Goal: Find contact information: Find contact information

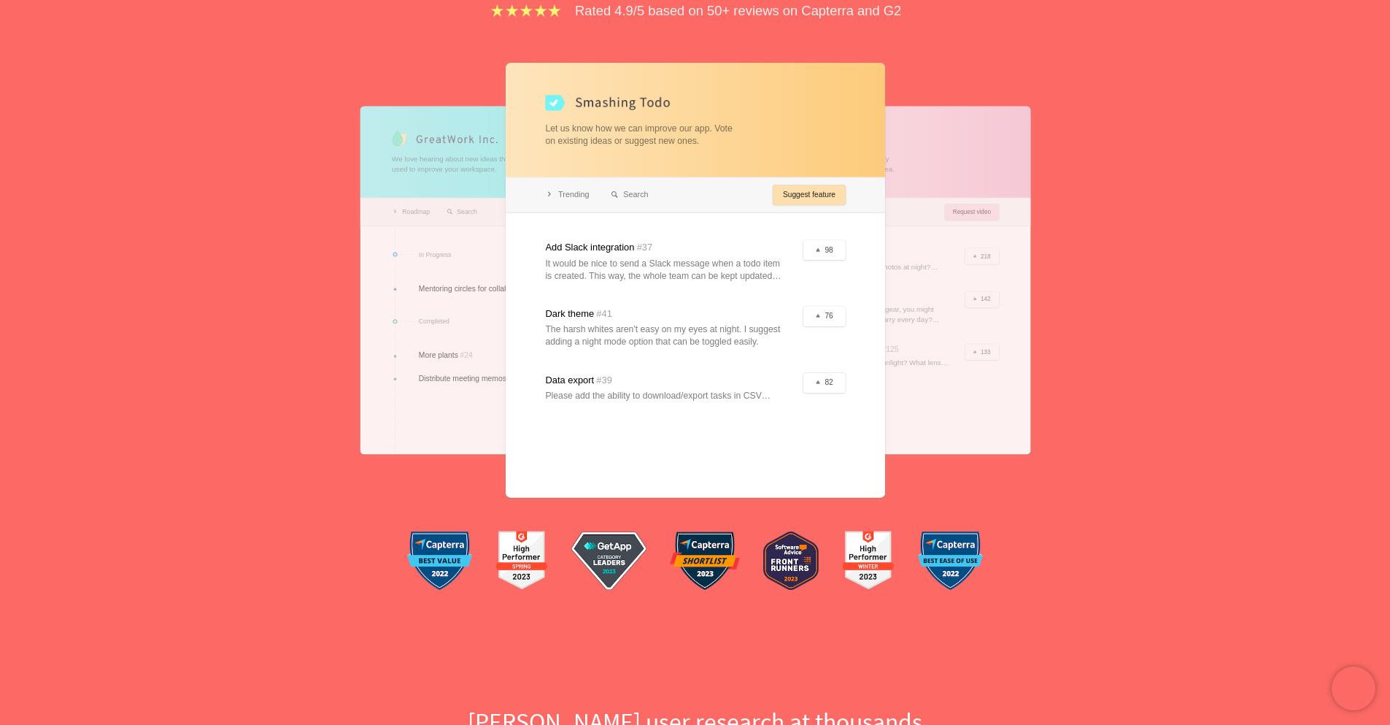
scroll to position [525, 0]
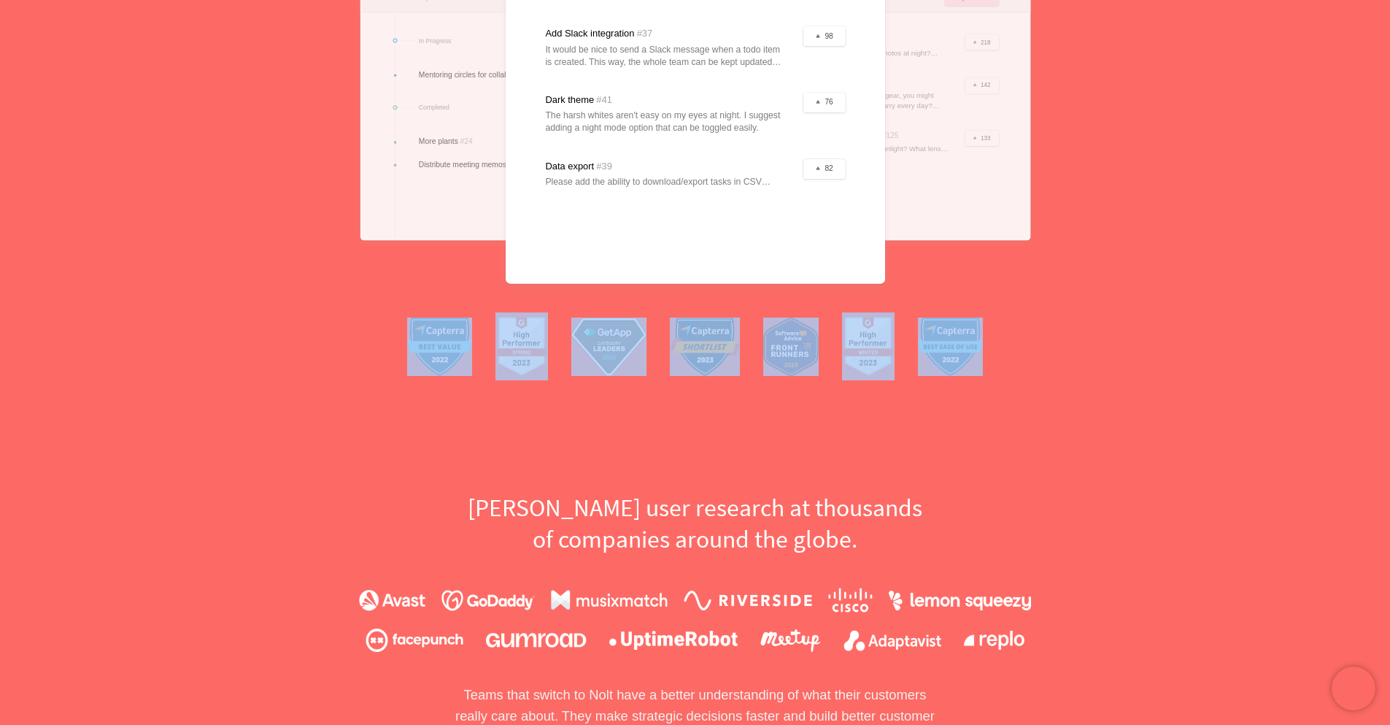
drag, startPoint x: 367, startPoint y: 324, endPoint x: 1022, endPoint y: 414, distance: 660.8
drag, startPoint x: 990, startPoint y: 419, endPoint x: 772, endPoint y: 244, distance: 279.4
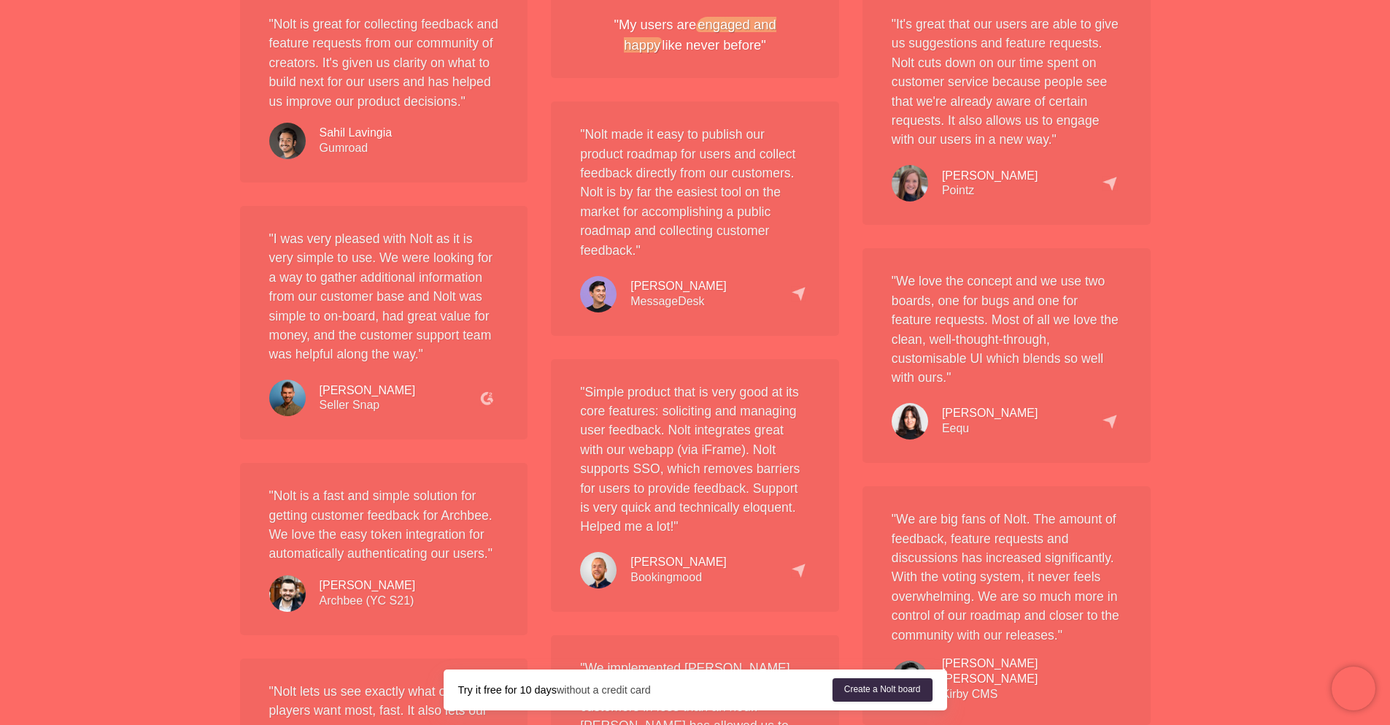
scroll to position [1431, 0]
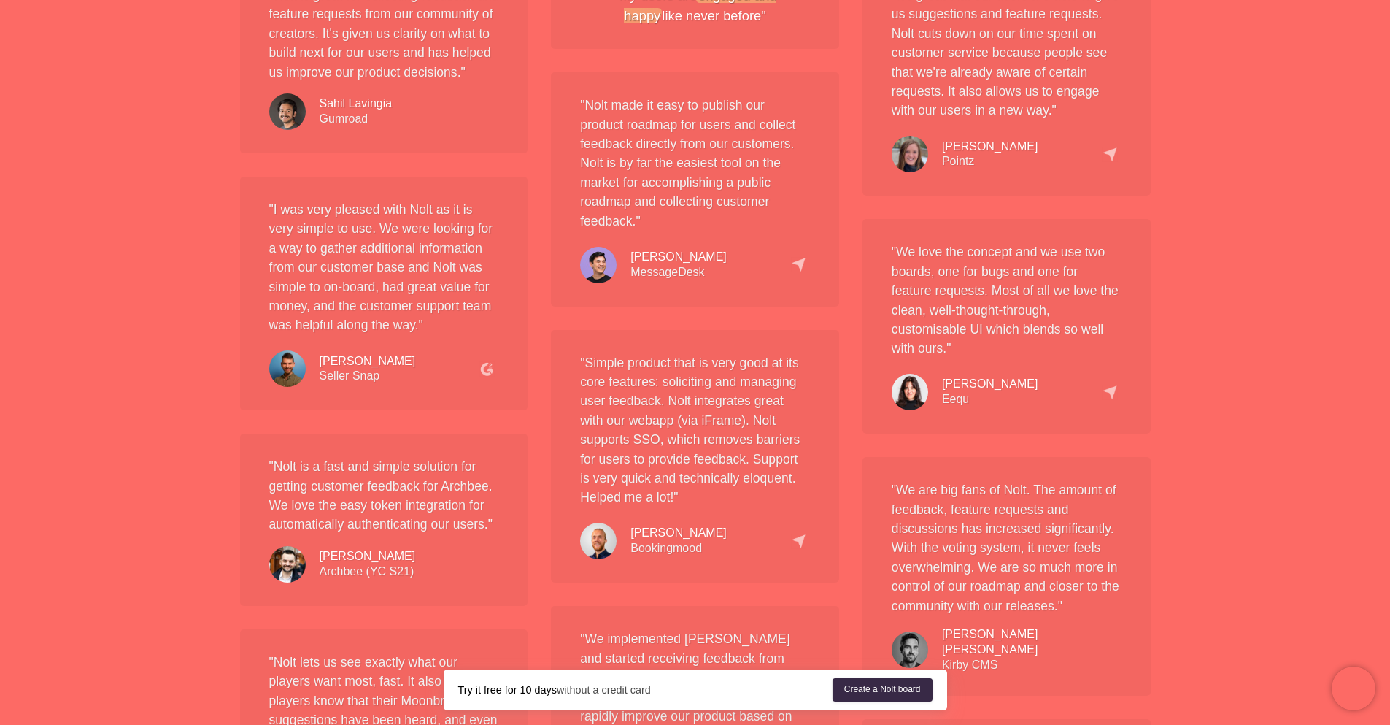
click at [488, 377] on img at bounding box center [486, 368] width 15 height 15
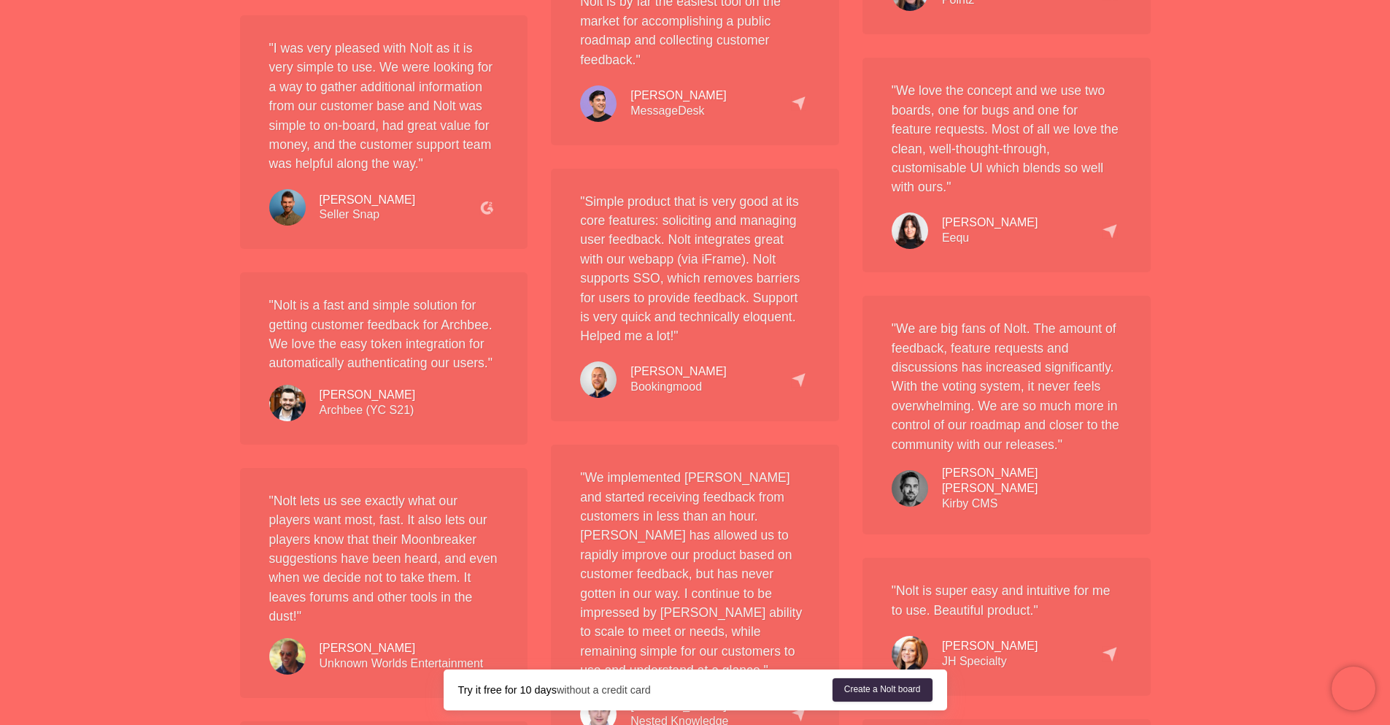
scroll to position [1694, 0]
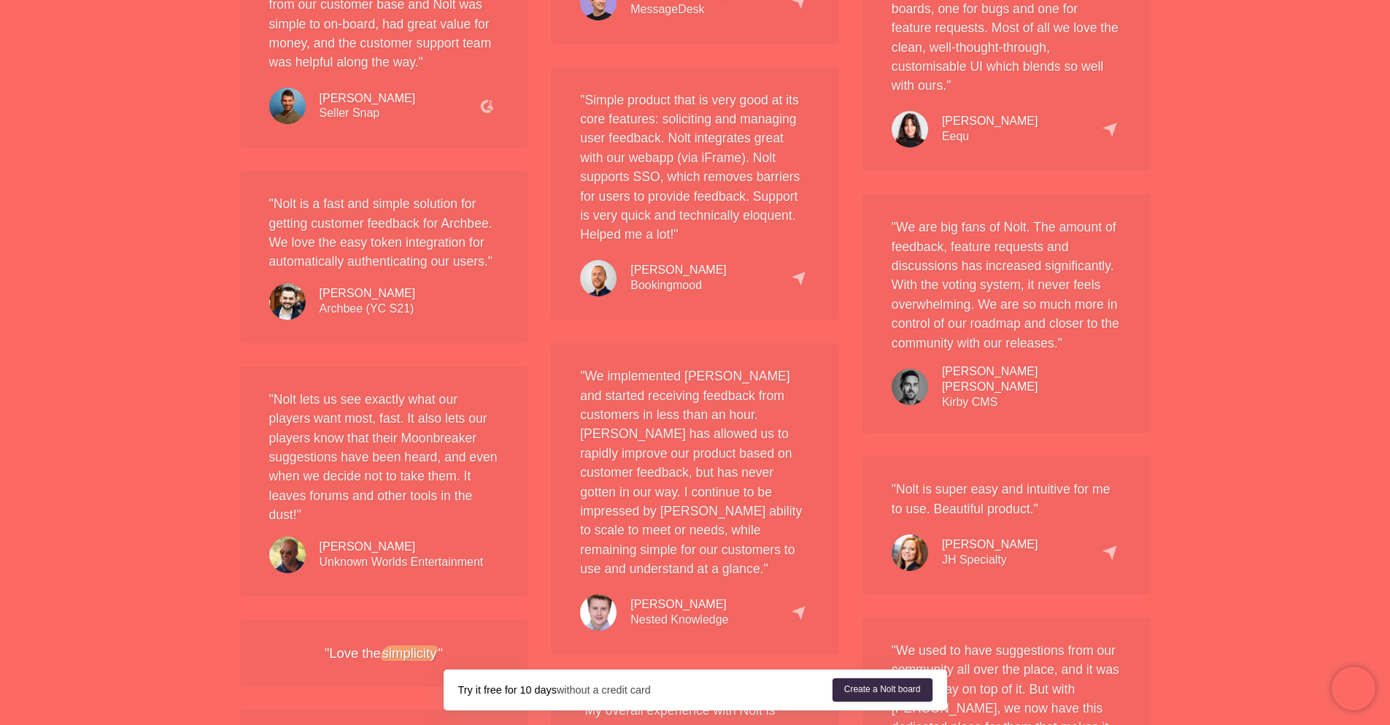
drag, startPoint x: 790, startPoint y: 295, endPoint x: 805, endPoint y: 280, distance: 21.7
click at [792, 293] on div "[PERSON_NAME] Bookingmood" at bounding box center [695, 275] width 230 height 44
click at [805, 280] on img at bounding box center [798, 278] width 15 height 15
drag, startPoint x: 805, startPoint y: 280, endPoint x: 679, endPoint y: 274, distance: 125.7
click at [745, 280] on div "[PERSON_NAME] Bookingmood" at bounding box center [695, 275] width 230 height 44
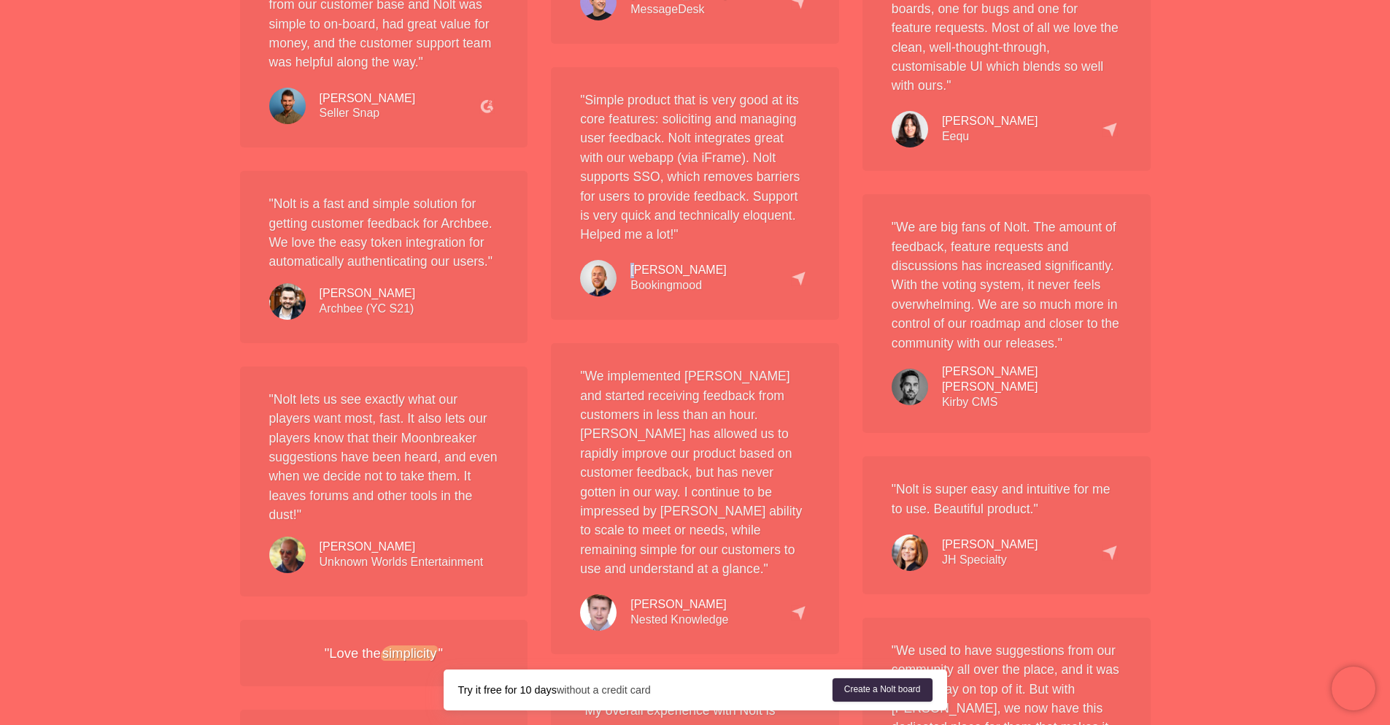
click at [636, 276] on div "[PERSON_NAME]" at bounding box center [679, 270] width 96 height 15
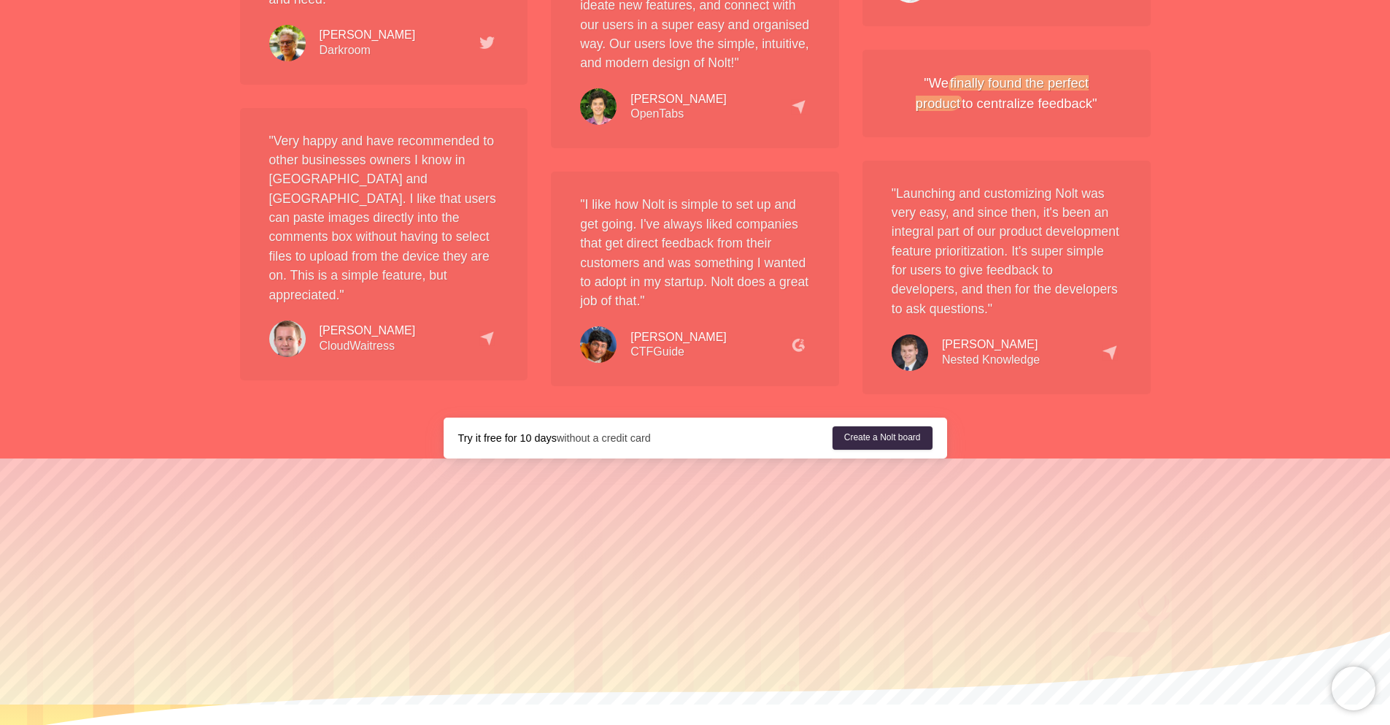
scroll to position [2745, 0]
